Goal: Find specific page/section: Find specific page/section

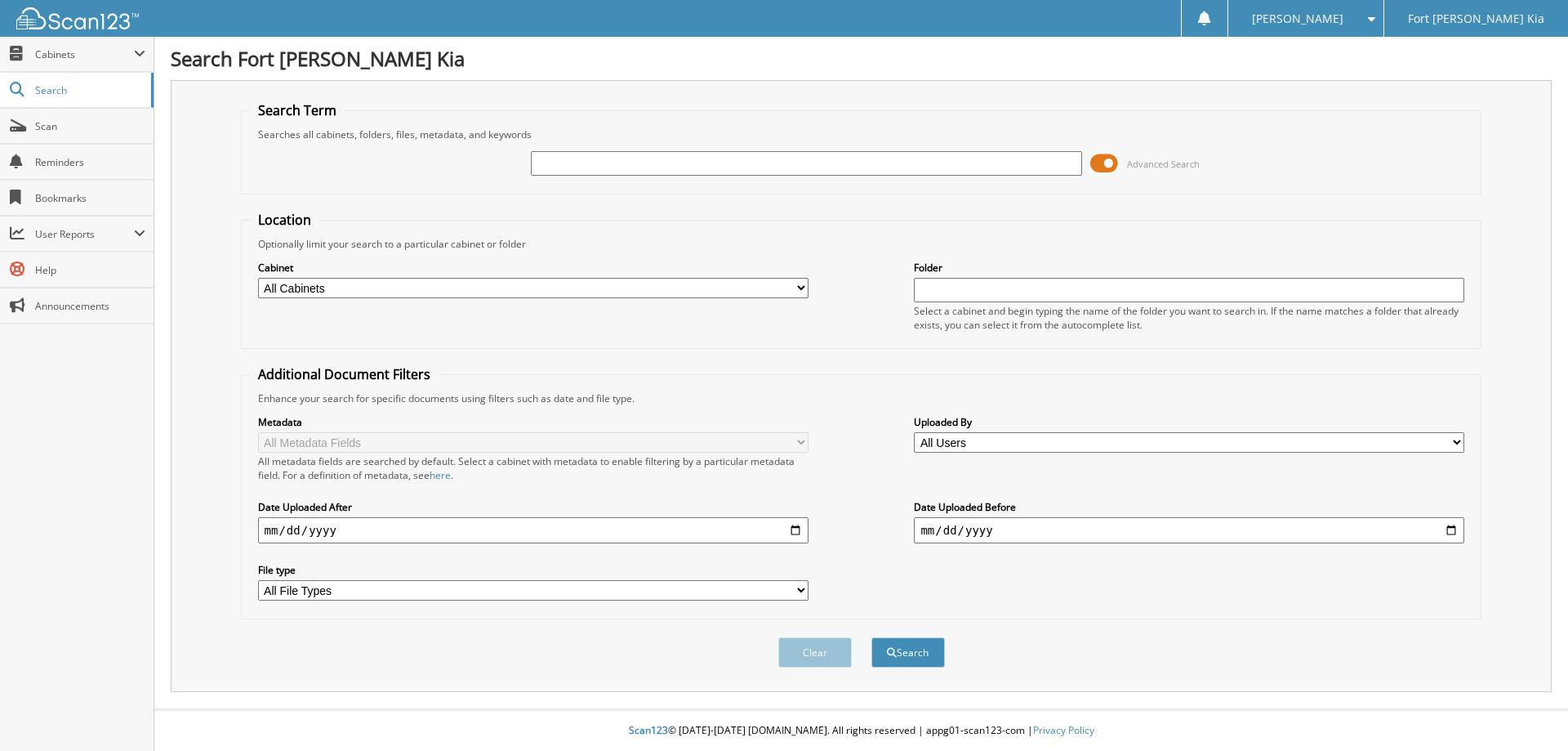
click at [877, 156] on input "text" at bounding box center [806, 163] width 550 height 25
type input "s"
type input "S6059227"
click at [872, 638] on button "Search" at bounding box center [908, 653] width 74 height 30
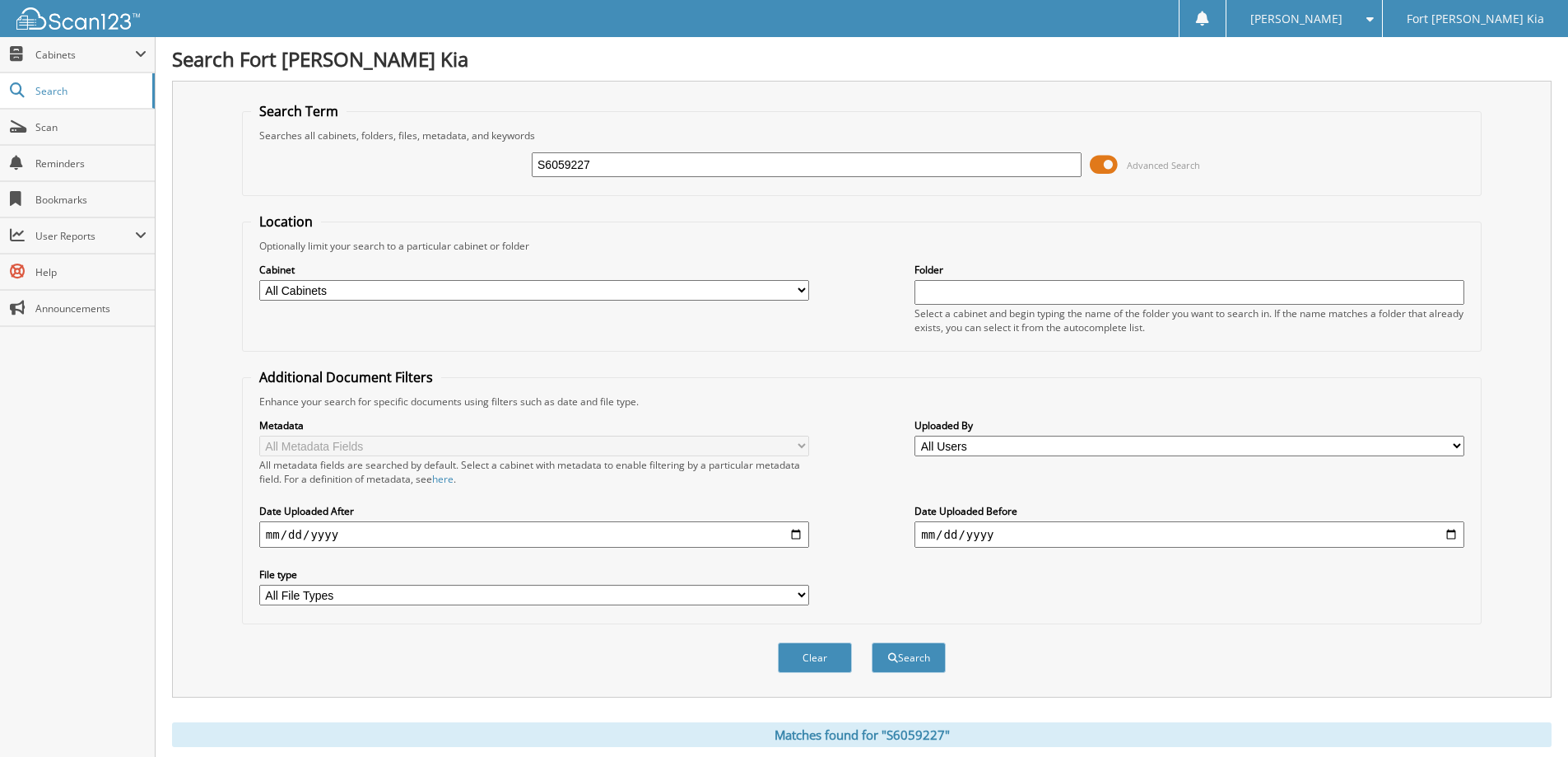
click at [1094, 164] on span at bounding box center [1104, 165] width 28 height 25
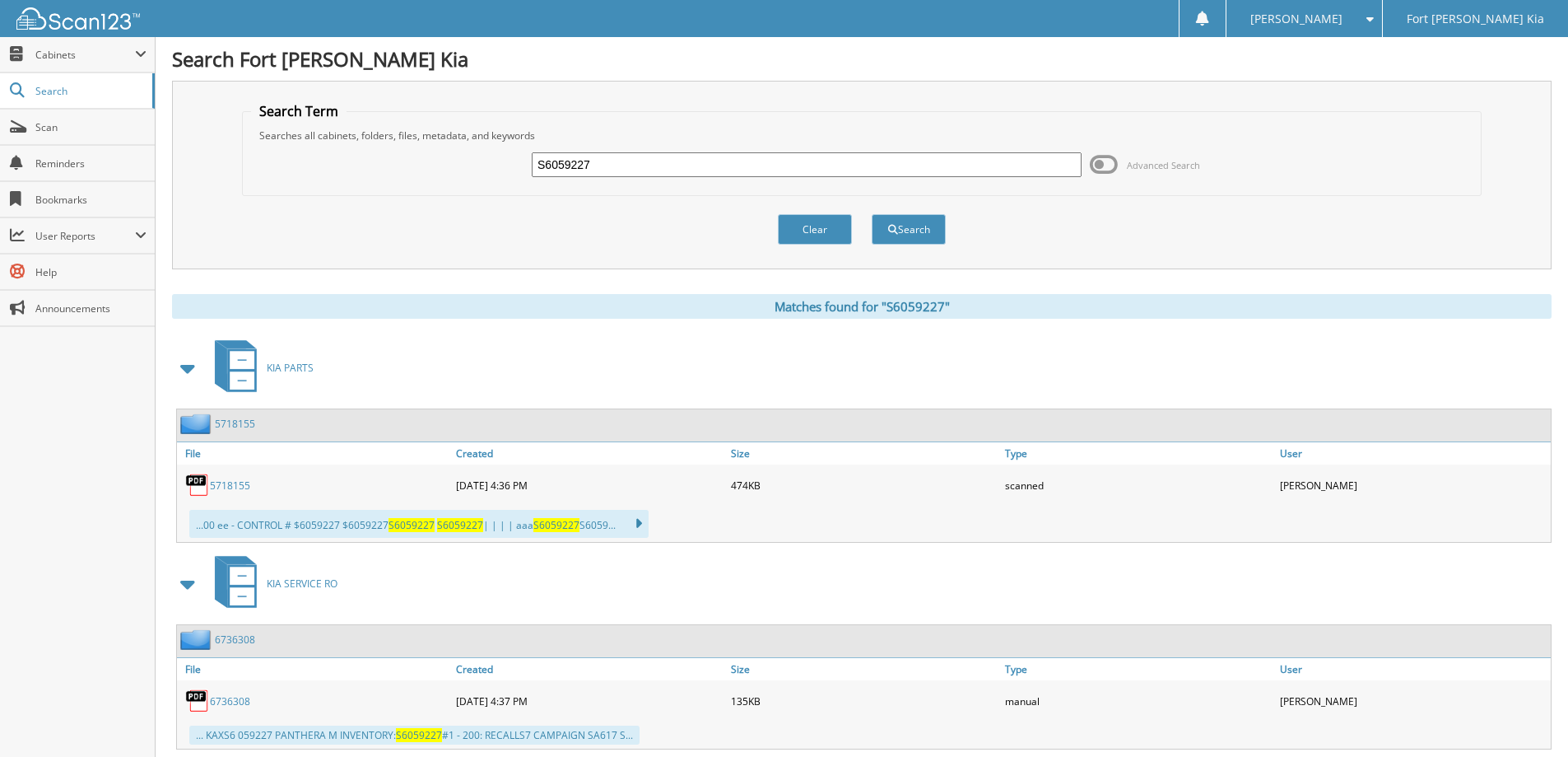
click at [183, 373] on span at bounding box center [188, 368] width 23 height 30
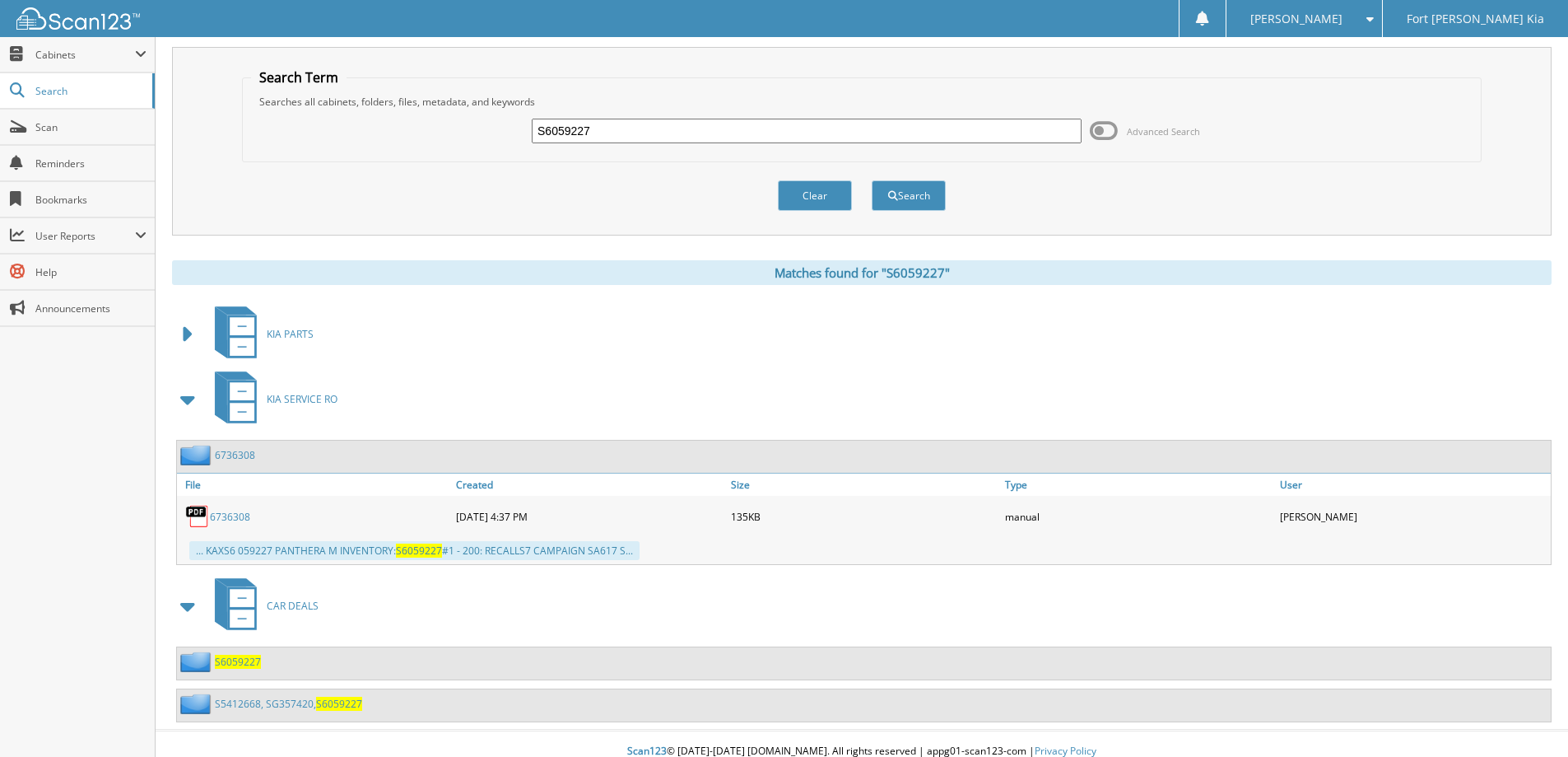
scroll to position [49, 0]
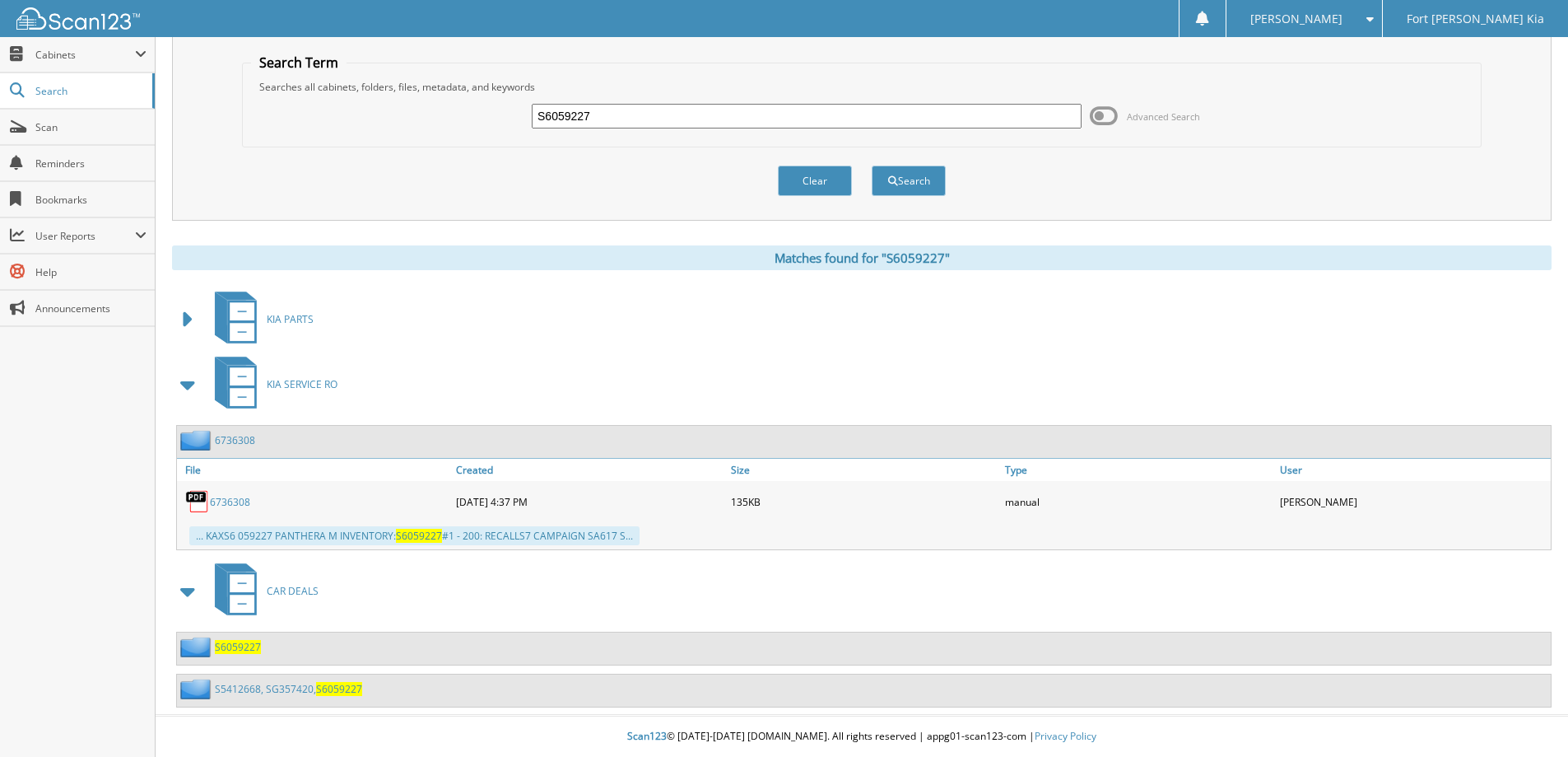
click at [189, 383] on span at bounding box center [188, 384] width 23 height 30
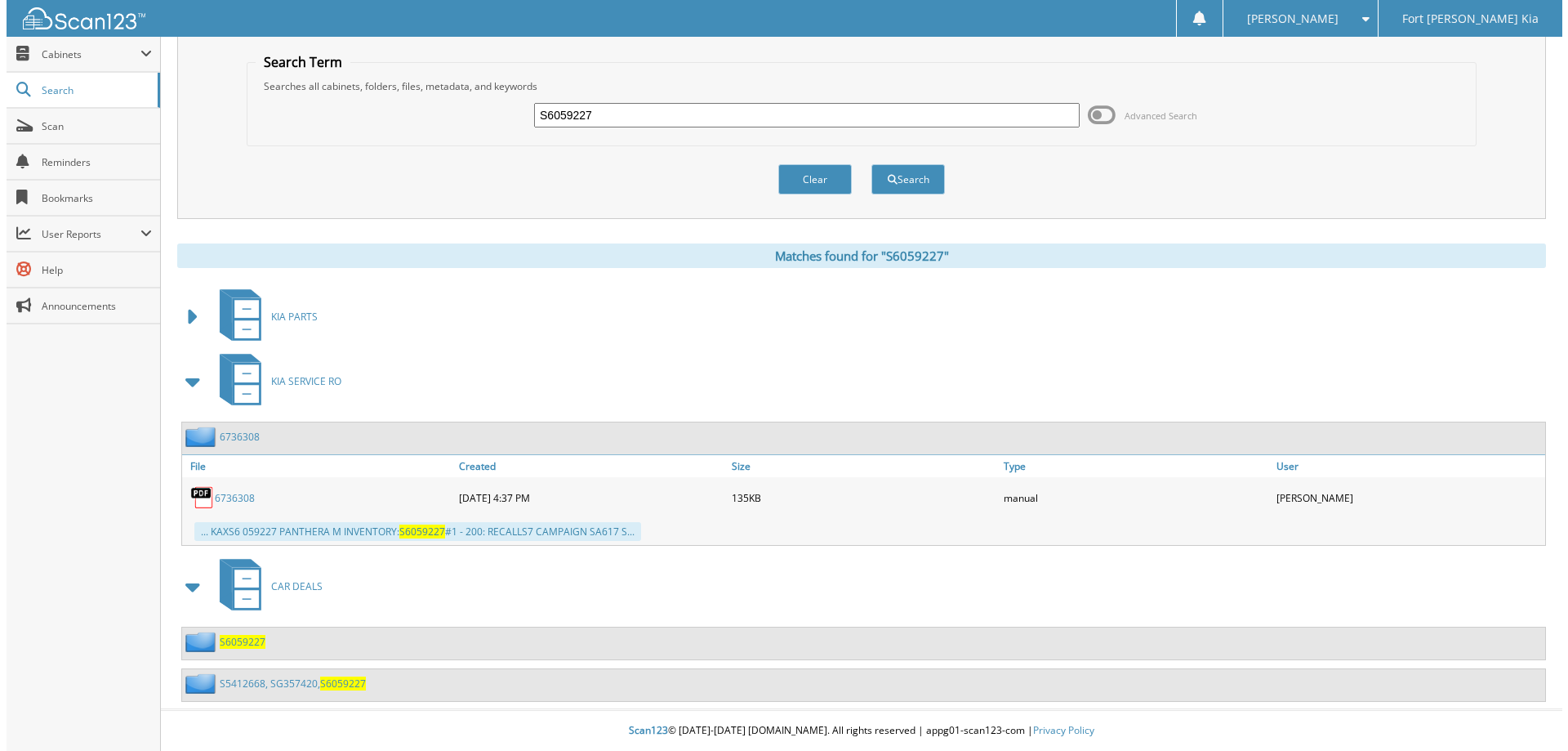
scroll to position [0, 0]
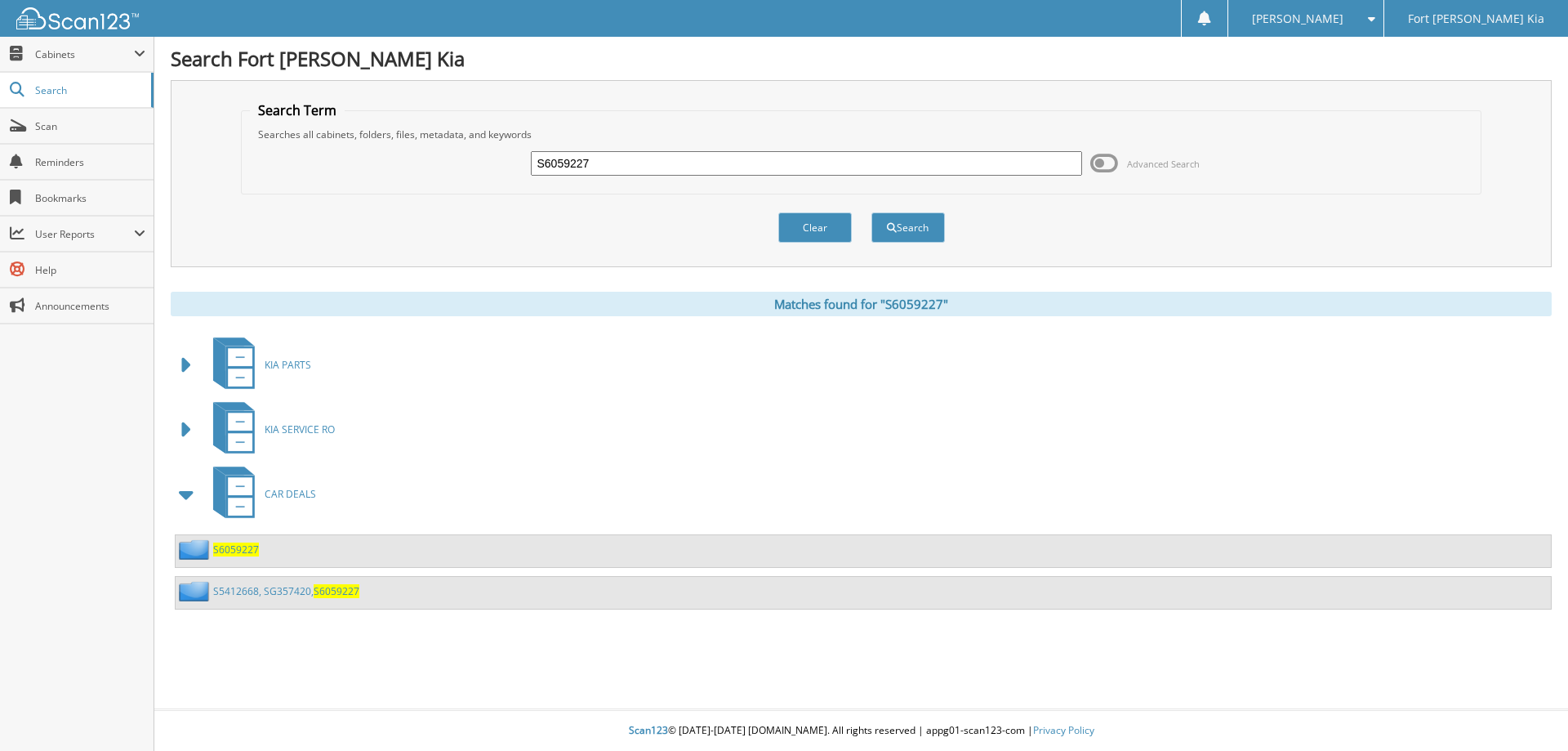
click at [267, 590] on link "S5412668, SG357420, S6059227" at bounding box center [286, 591] width 146 height 14
